Goal: Find contact information: Find contact information

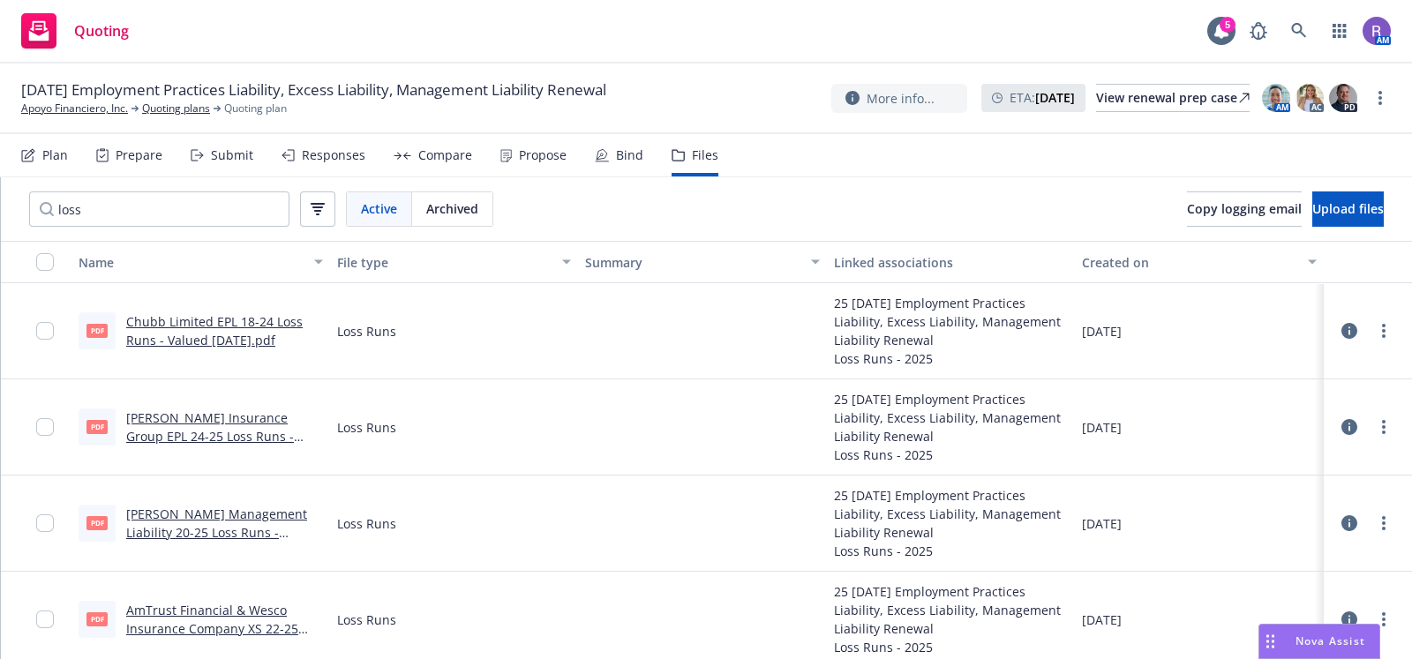
scroll to position [7, 0]
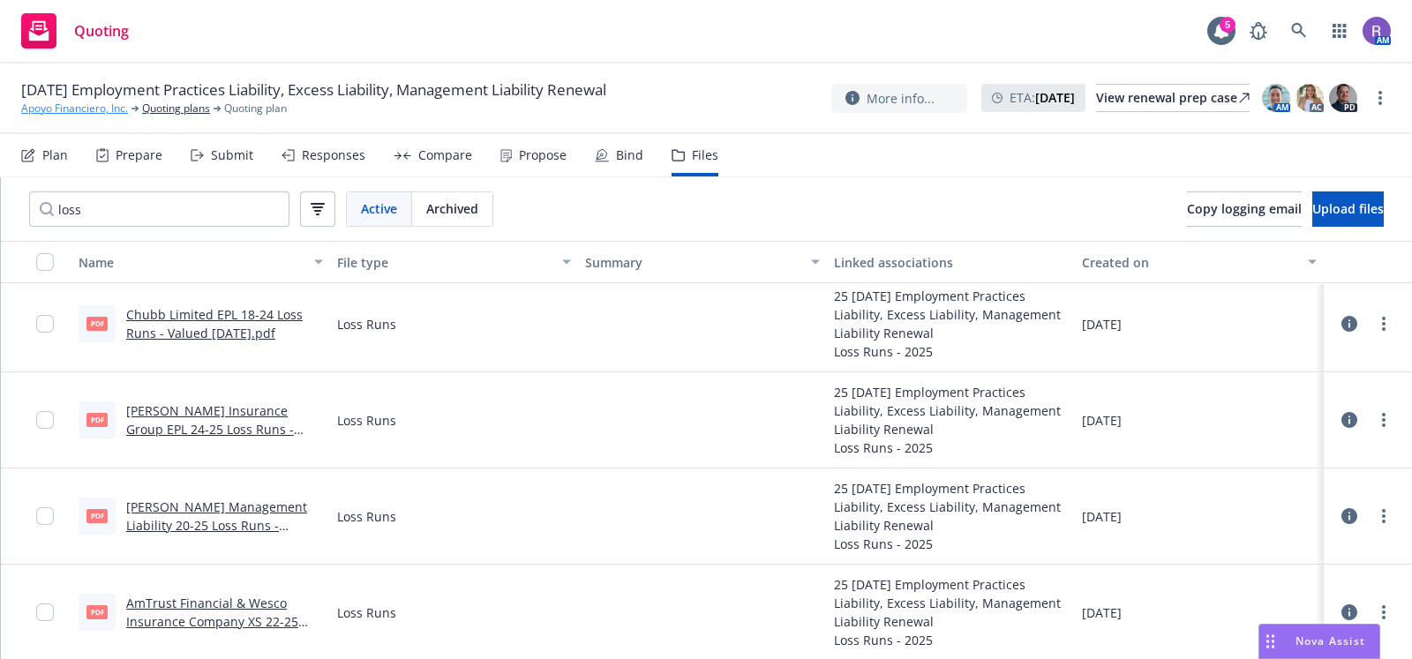
click at [66, 113] on link "Apoyo Financiero, Inc." at bounding box center [74, 109] width 107 height 16
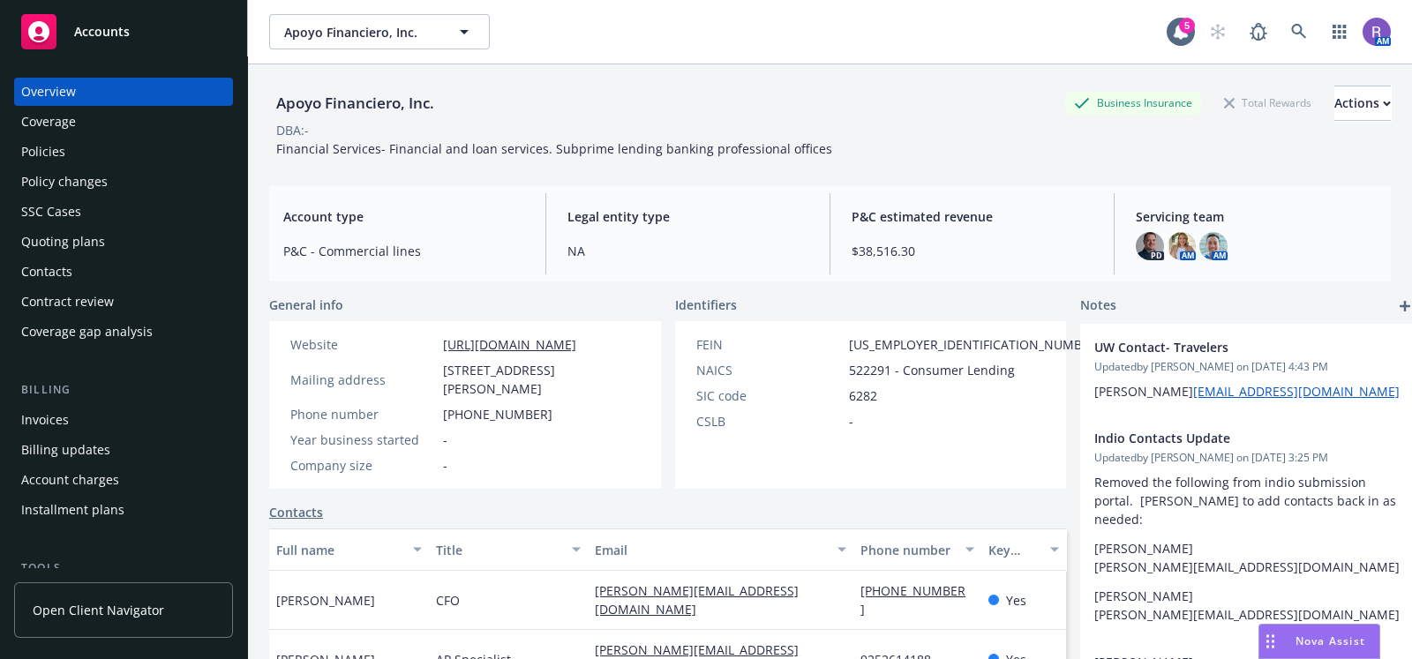
click at [474, 390] on span "[STREET_ADDRESS][PERSON_NAME]" at bounding box center [541, 379] width 197 height 37
click at [88, 148] on div "Policies" at bounding box center [123, 152] width 205 height 28
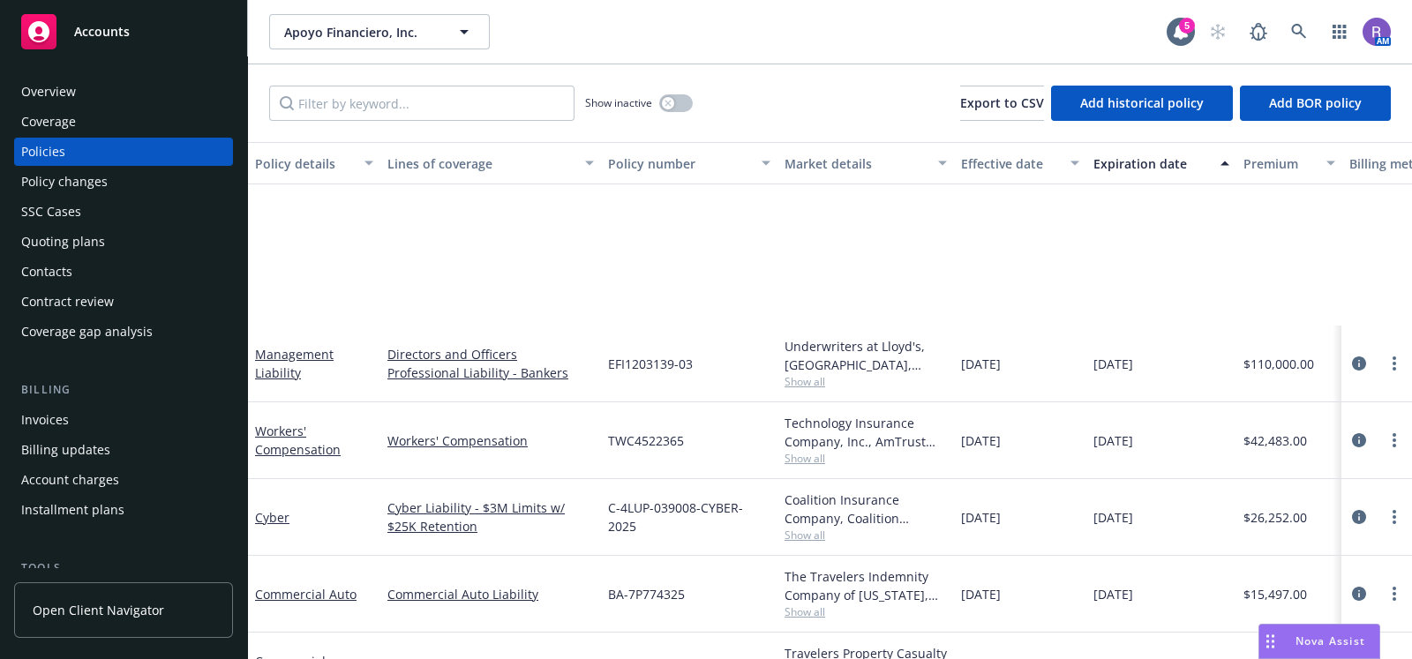
scroll to position [218, 0]
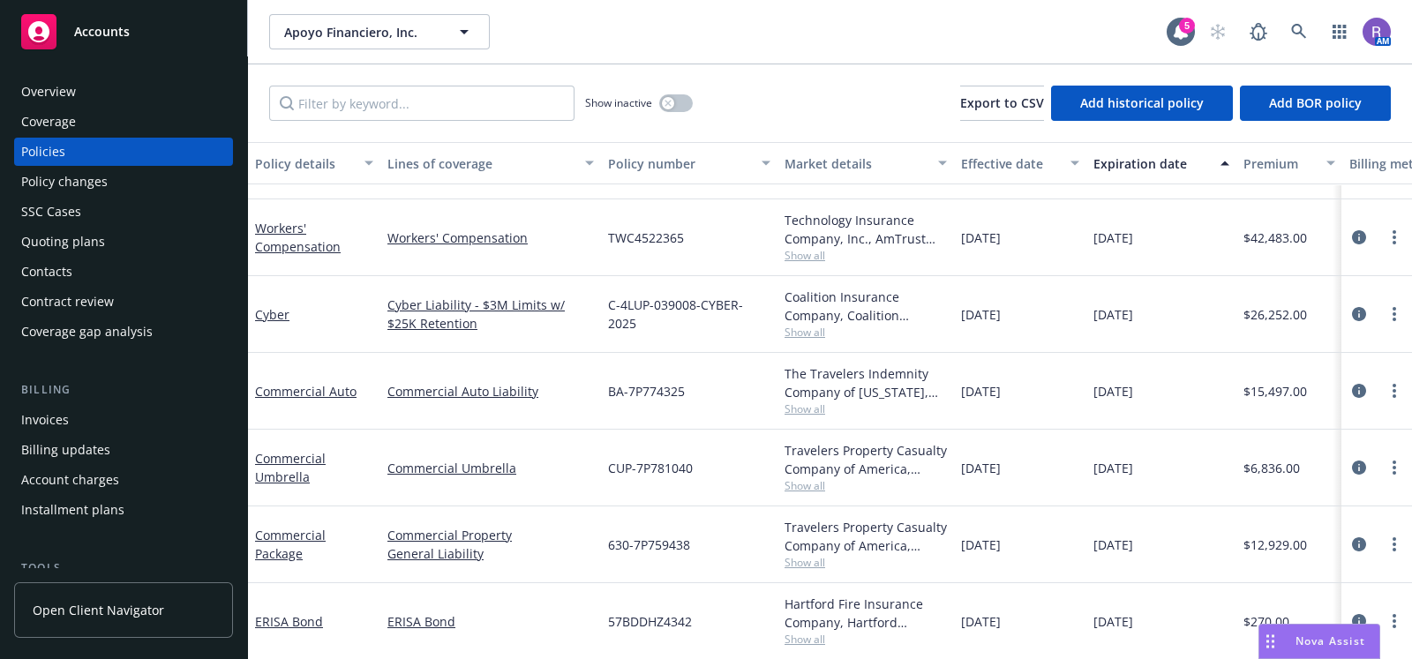
click at [103, 87] on div "Overview" at bounding box center [123, 92] width 205 height 28
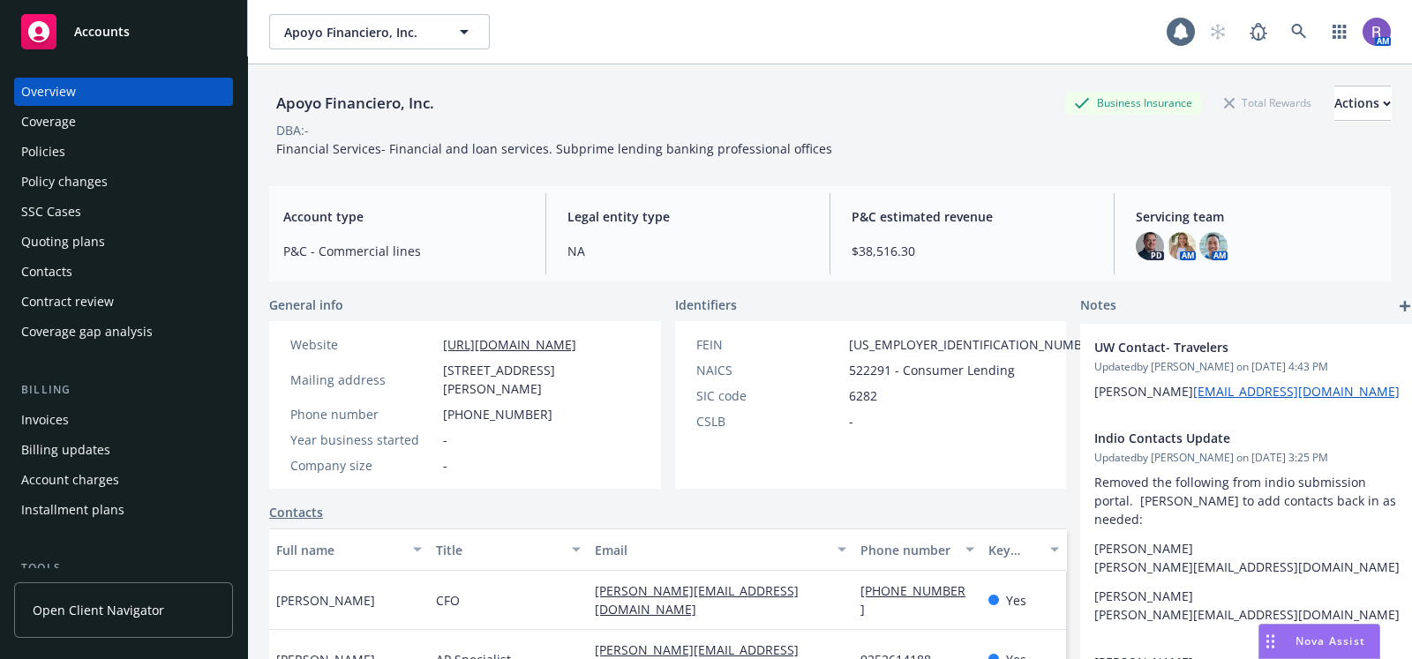
click at [448, 398] on span "[STREET_ADDRESS][PERSON_NAME]" at bounding box center [541, 379] width 197 height 37
copy span "[STREET_ADDRESS][PERSON_NAME]"
